Goal: Complete application form

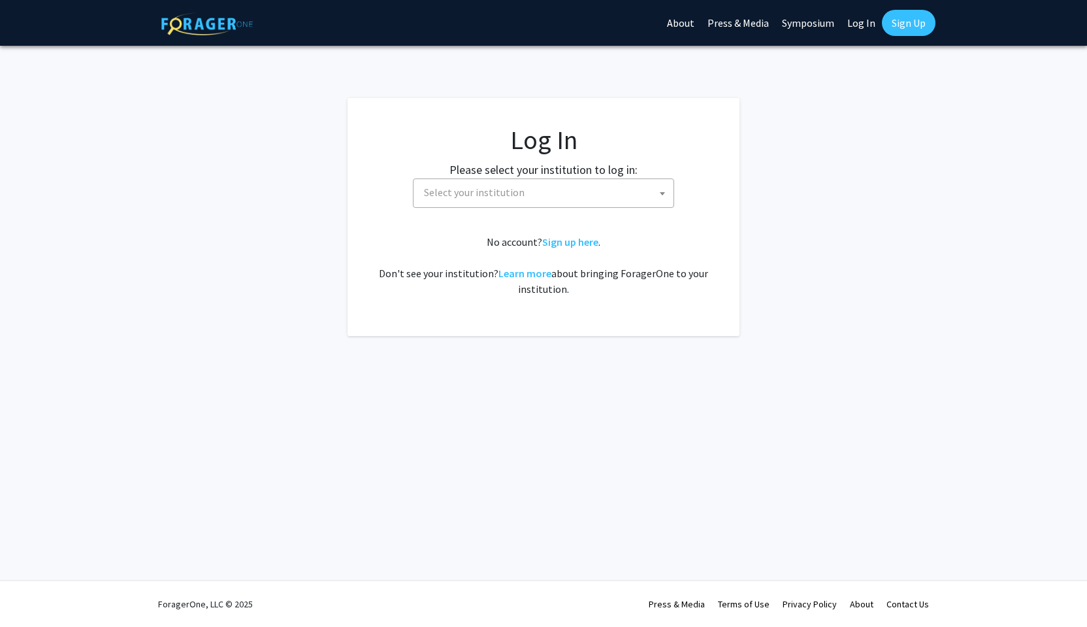
select select
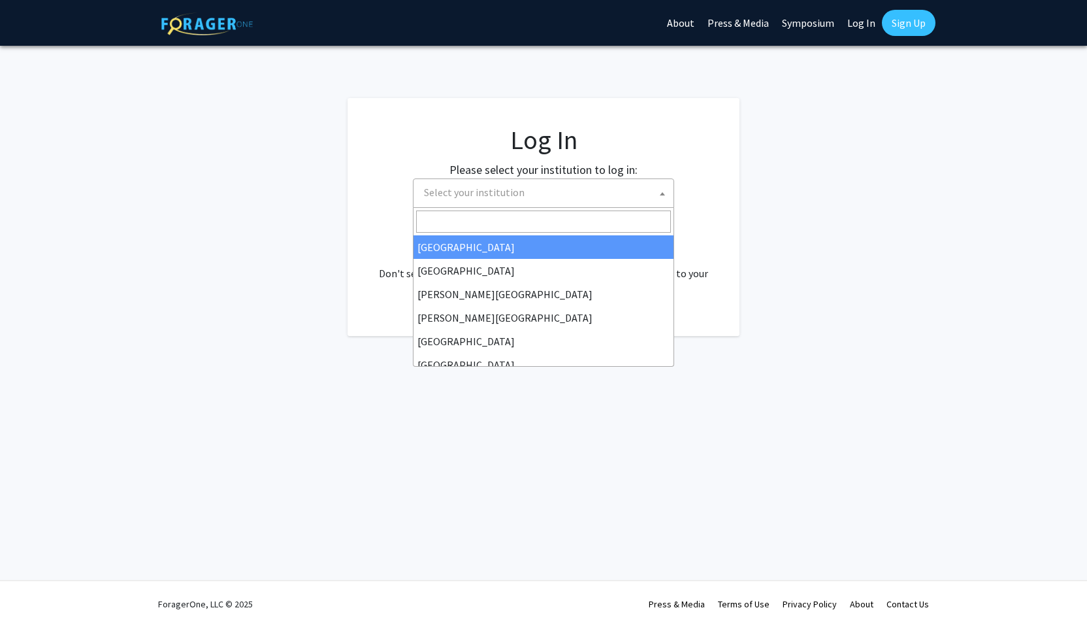
click at [640, 198] on span "Select your institution" at bounding box center [546, 192] width 255 height 27
type input "o"
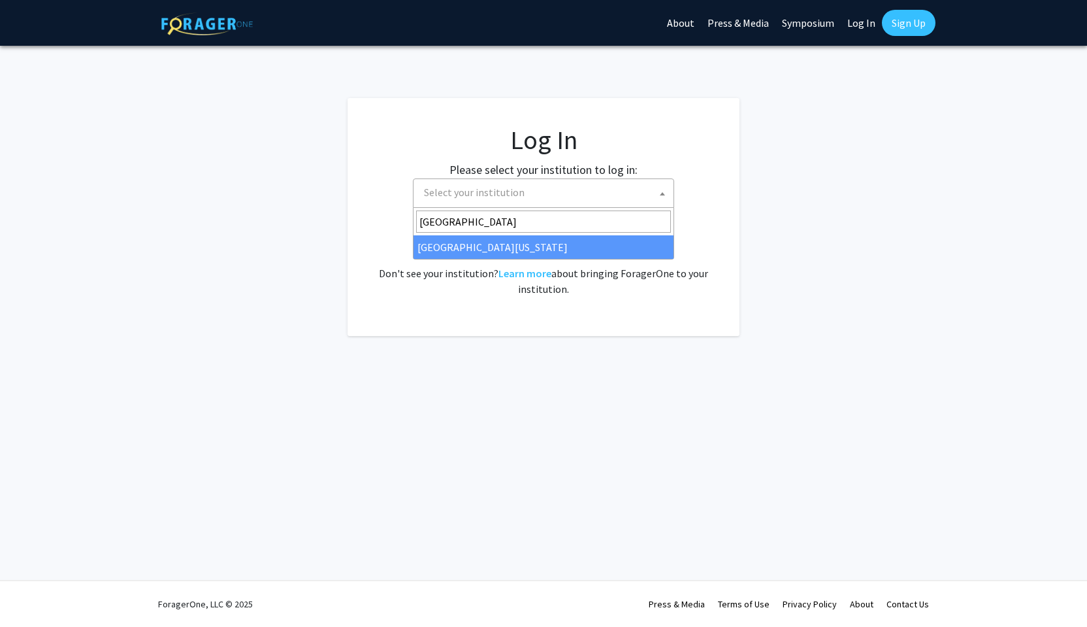
type input "university of kent"
select select "13"
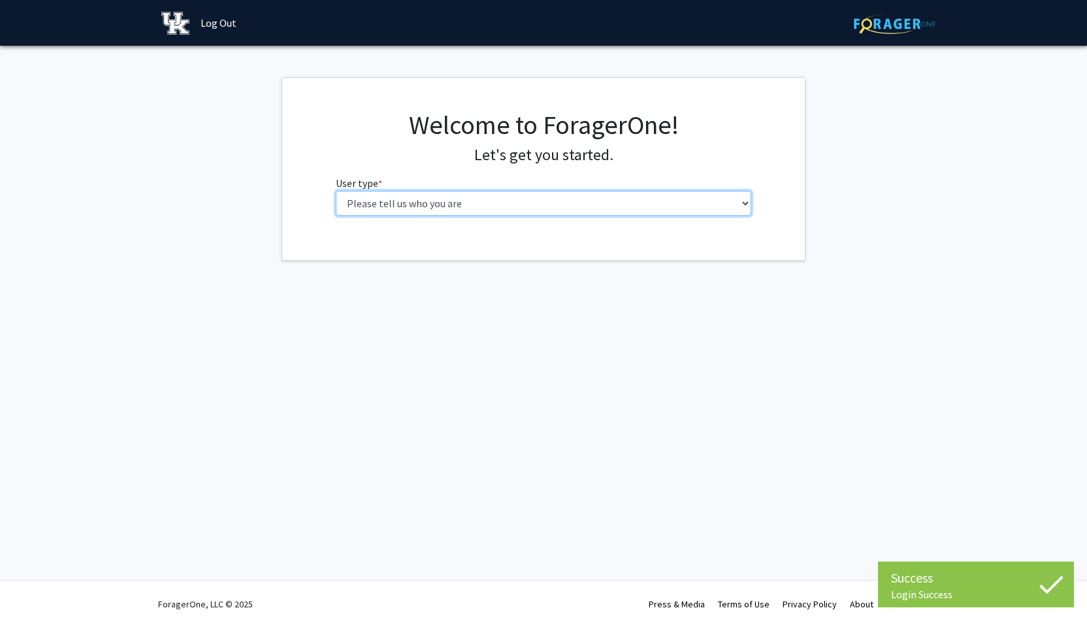
click at [393, 203] on select "Please tell us who you are Undergraduate Student Master's Student Doctoral Cand…" at bounding box center [544, 203] width 416 height 25
select select "1: undergrad"
click at [336, 191] on select "Please tell us who you are Undergraduate Student Master's Student Doctoral Cand…" at bounding box center [544, 203] width 416 height 25
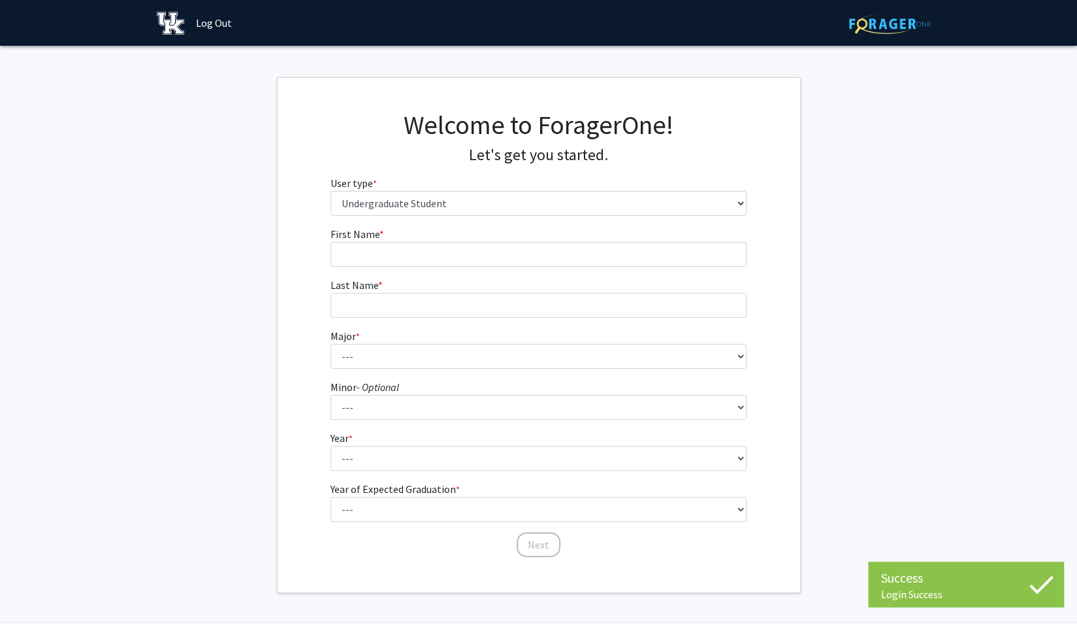
click at [421, 240] on fg-input "First Name * required" at bounding box center [539, 246] width 416 height 41
click at [421, 246] on input "First Name * required" at bounding box center [539, 254] width 416 height 25
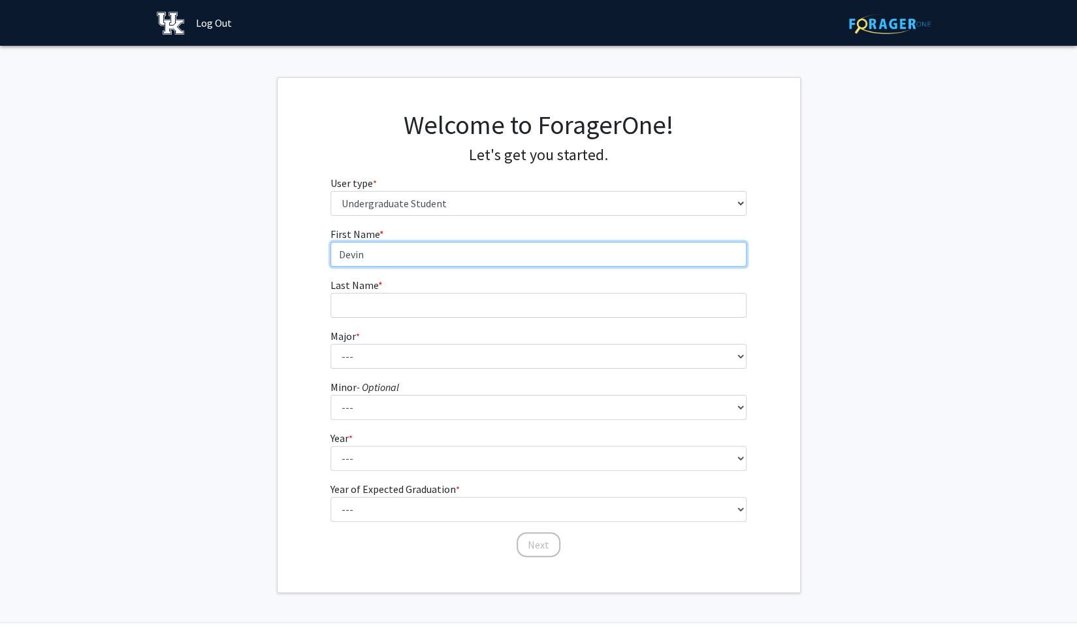
type input "Devin"
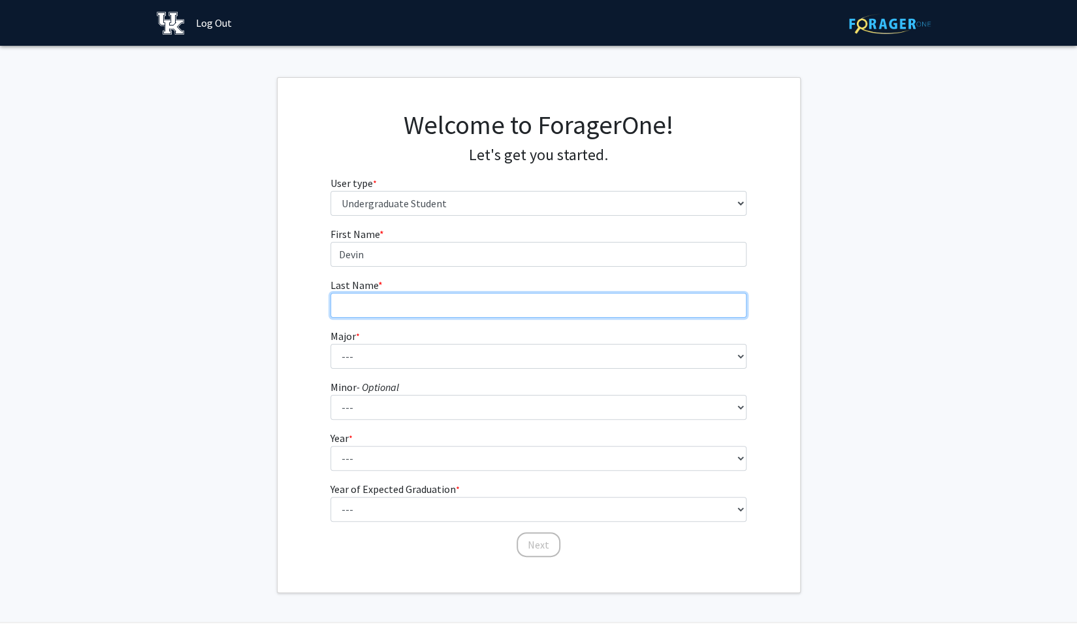
click at [410, 299] on input "Last Name * required" at bounding box center [539, 305] width 416 height 25
type input "[PERSON_NAME]"
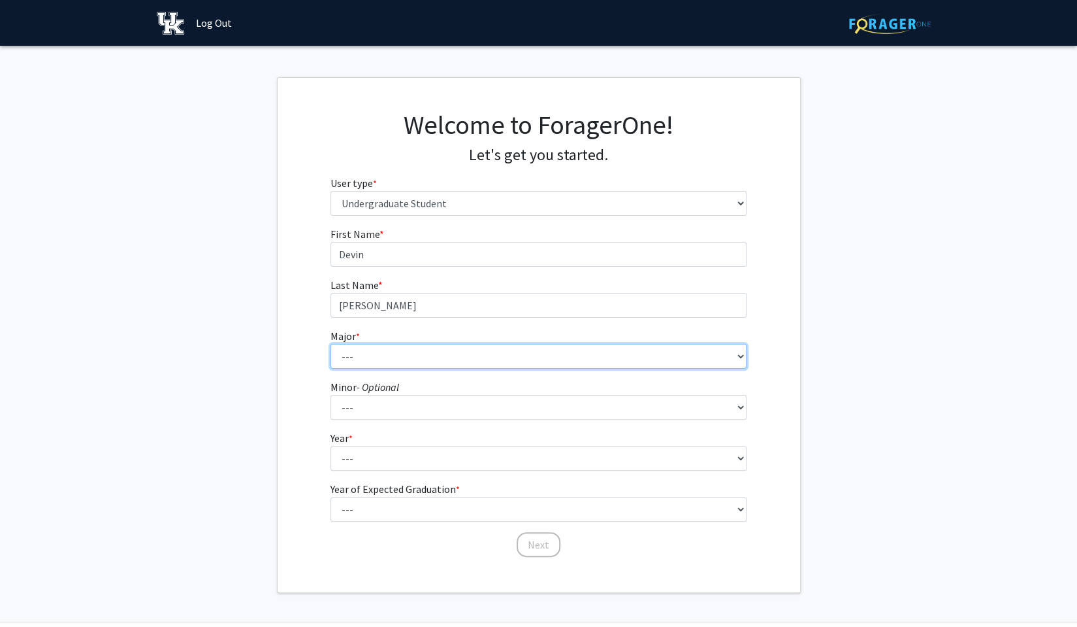
click at [402, 350] on select "--- Accounting Aerospace Engineering African American & Africana Studies Agricu…" at bounding box center [539, 356] width 416 height 25
select select "48: 885"
click at [331, 344] on select "--- Accounting Aerospace Engineering African American & Africana Studies Agricu…" at bounding box center [539, 356] width 416 height 25
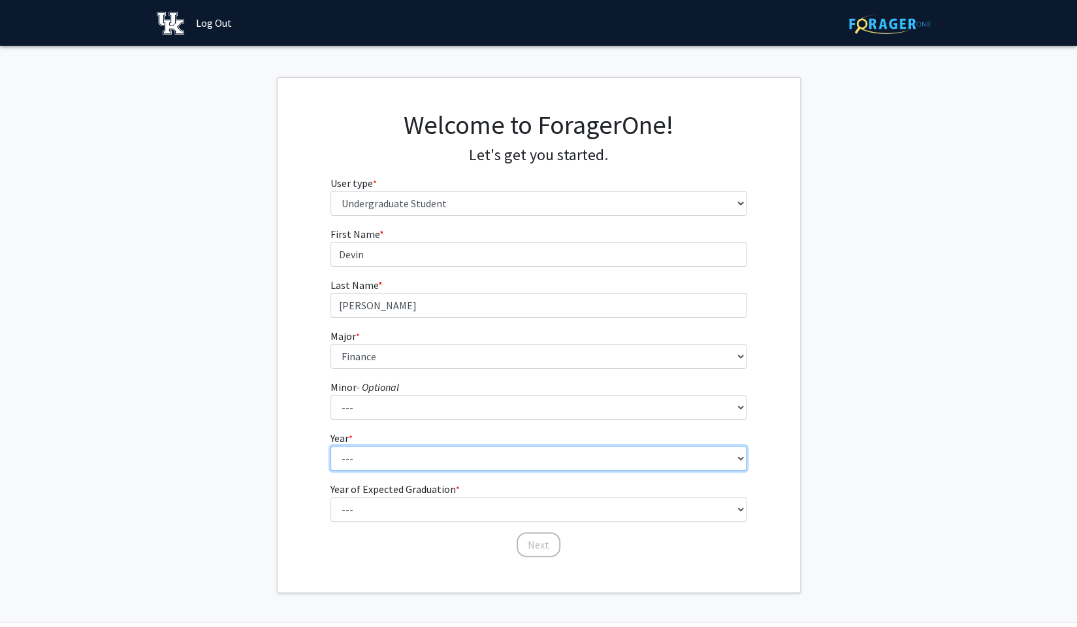
click at [414, 455] on select "--- First-year Sophomore Junior Senior Postbaccalaureate Certificate" at bounding box center [539, 458] width 416 height 25
select select "1: first-year"
click at [331, 446] on select "--- First-year Sophomore Junior Senior Postbaccalaureate Certificate" at bounding box center [539, 458] width 416 height 25
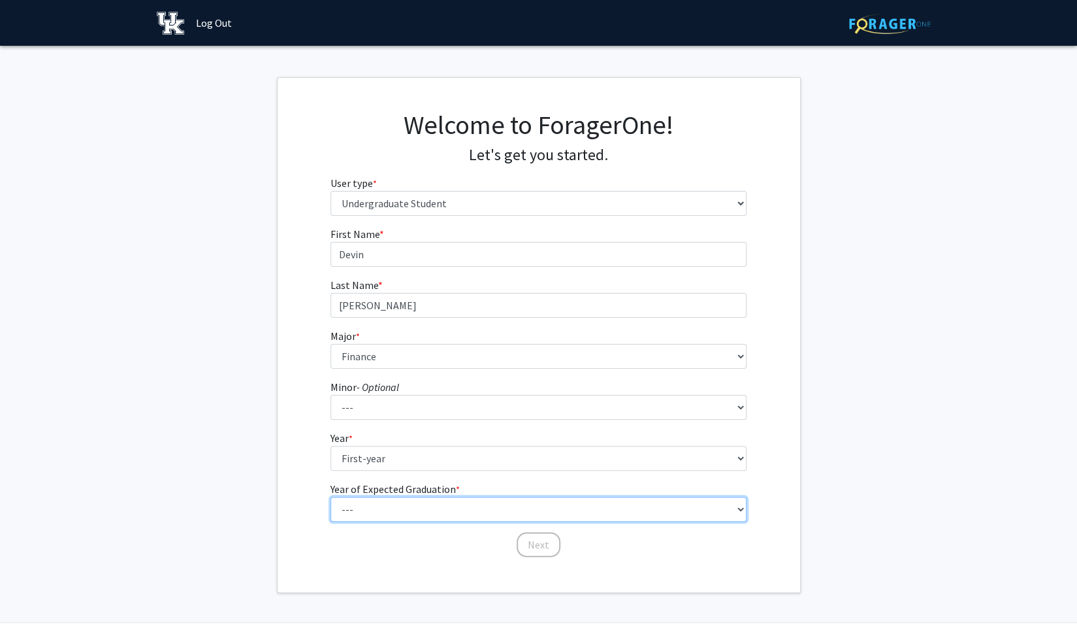
click at [429, 508] on select "--- 2025 2026 2027 2028 2029 2030 2031 2032 2033 2034" at bounding box center [539, 509] width 416 height 25
select select "5: 2029"
click at [331, 497] on select "--- 2025 2026 2027 2028 2029 2030 2031 2032 2033 2034" at bounding box center [539, 509] width 416 height 25
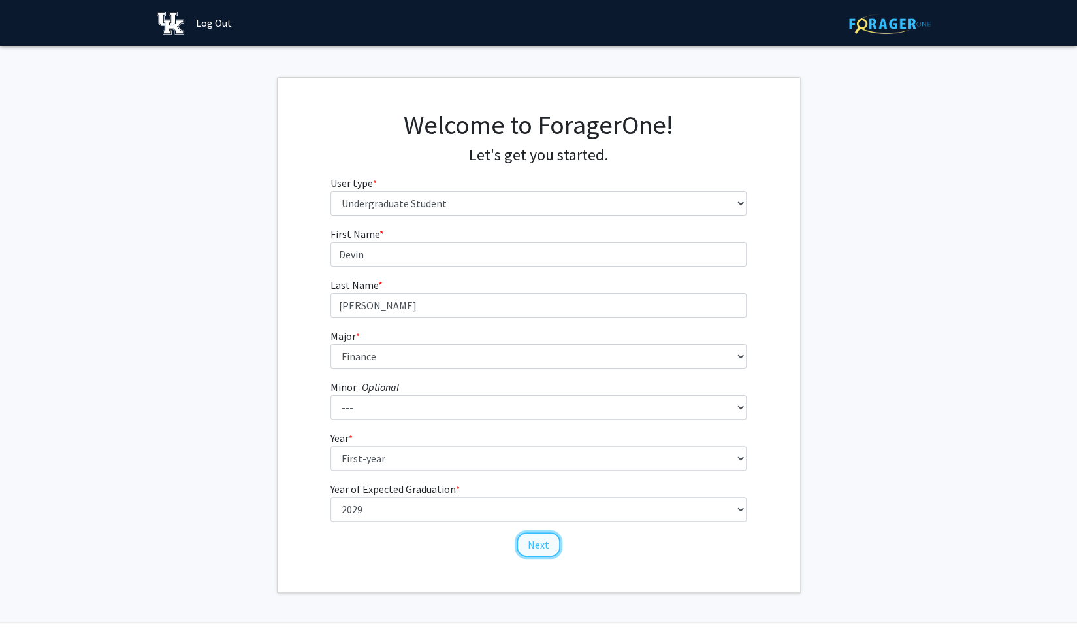
click at [534, 544] on button "Next" at bounding box center [539, 544] width 44 height 25
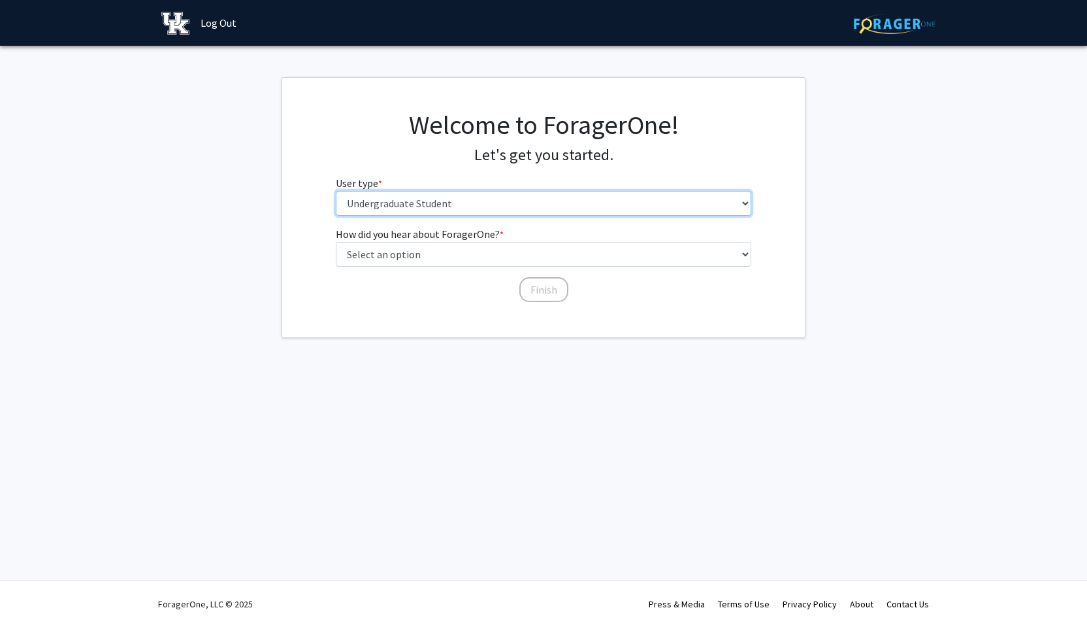
click at [527, 204] on select "Please tell us who you are Undergraduate Student Master's Student Doctoral Cand…" at bounding box center [544, 203] width 416 height 25
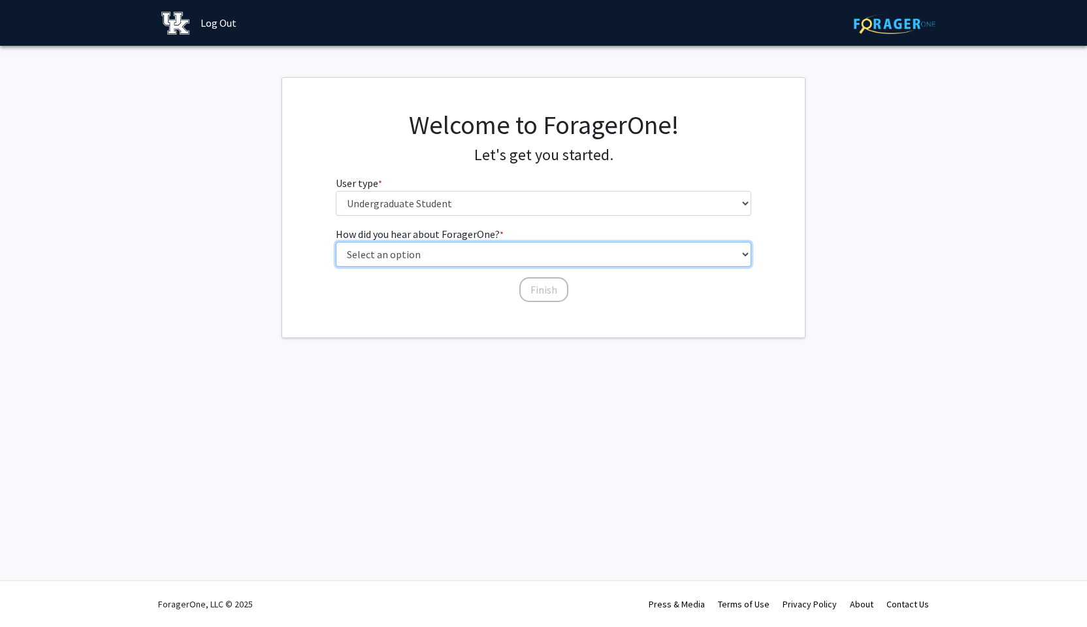
click at [519, 254] on select "Select an option Peer/student recommendation Faculty/staff recommendation Unive…" at bounding box center [544, 254] width 416 height 25
select select "2: faculty_recommendation"
click at [336, 242] on select "Select an option Peer/student recommendation Faculty/staff recommendation Unive…" at bounding box center [544, 254] width 416 height 25
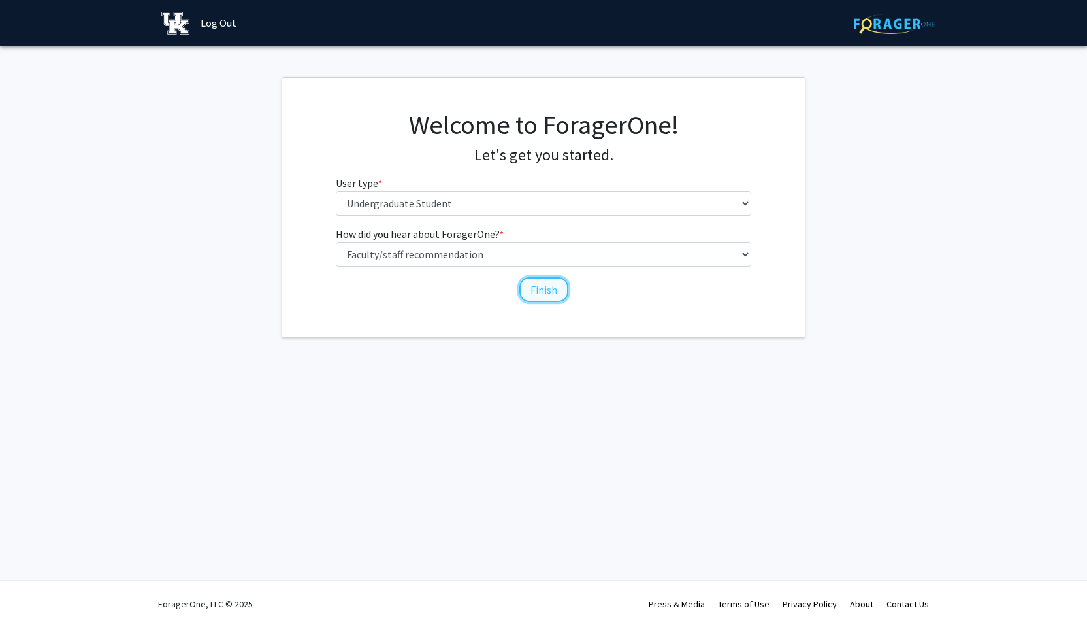
click at [540, 293] on button "Finish" at bounding box center [543, 289] width 49 height 25
